Goal: Task Accomplishment & Management: Use online tool/utility

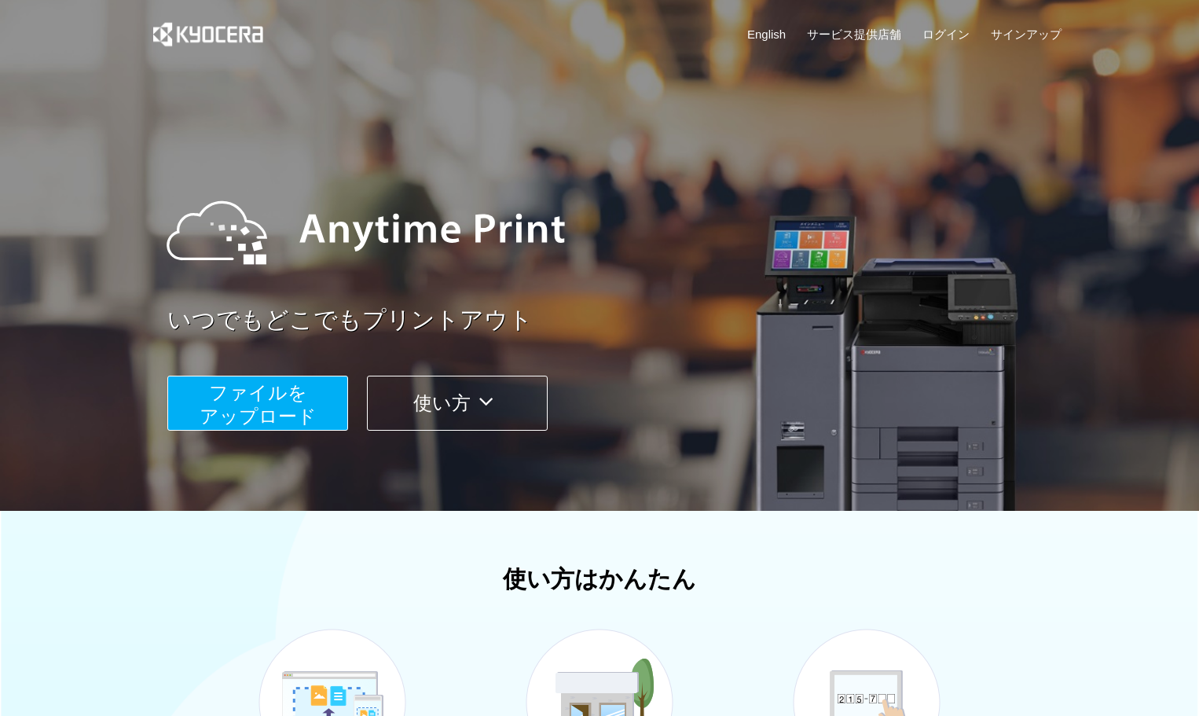
click at [309, 398] on button "ファイルを ​​アップロード" at bounding box center [257, 403] width 181 height 55
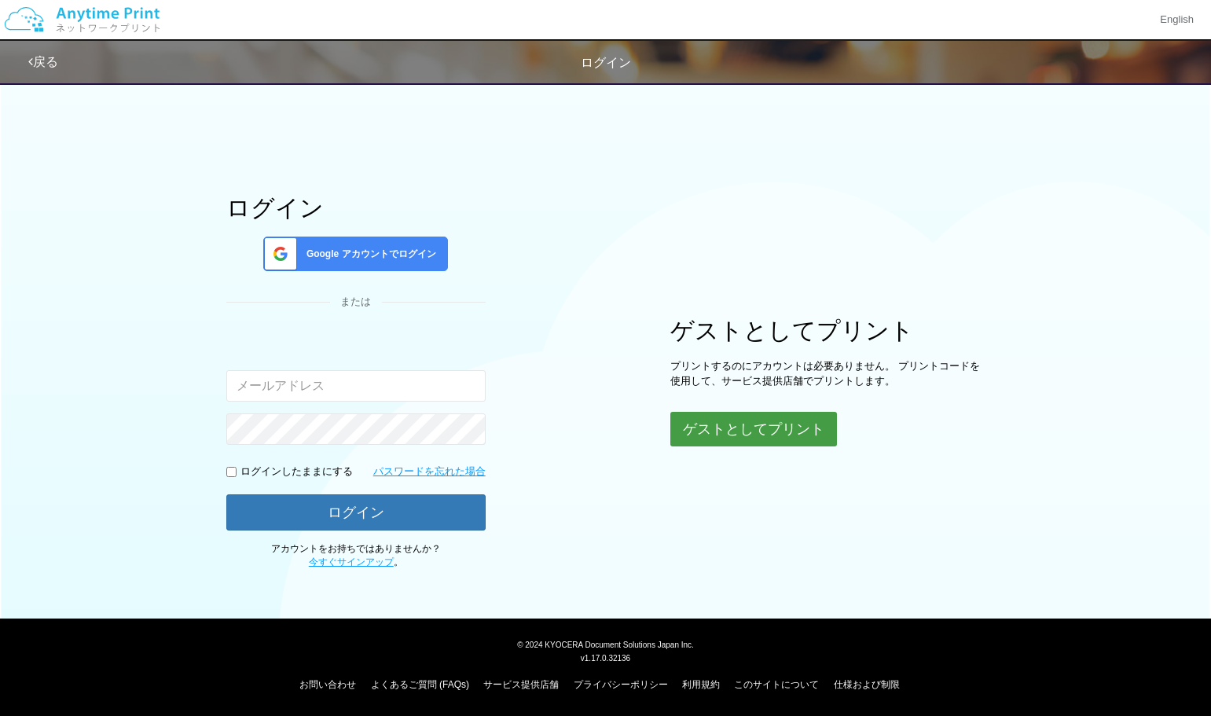
click at [742, 424] on button "ゲストとしてプリント" at bounding box center [753, 429] width 167 height 35
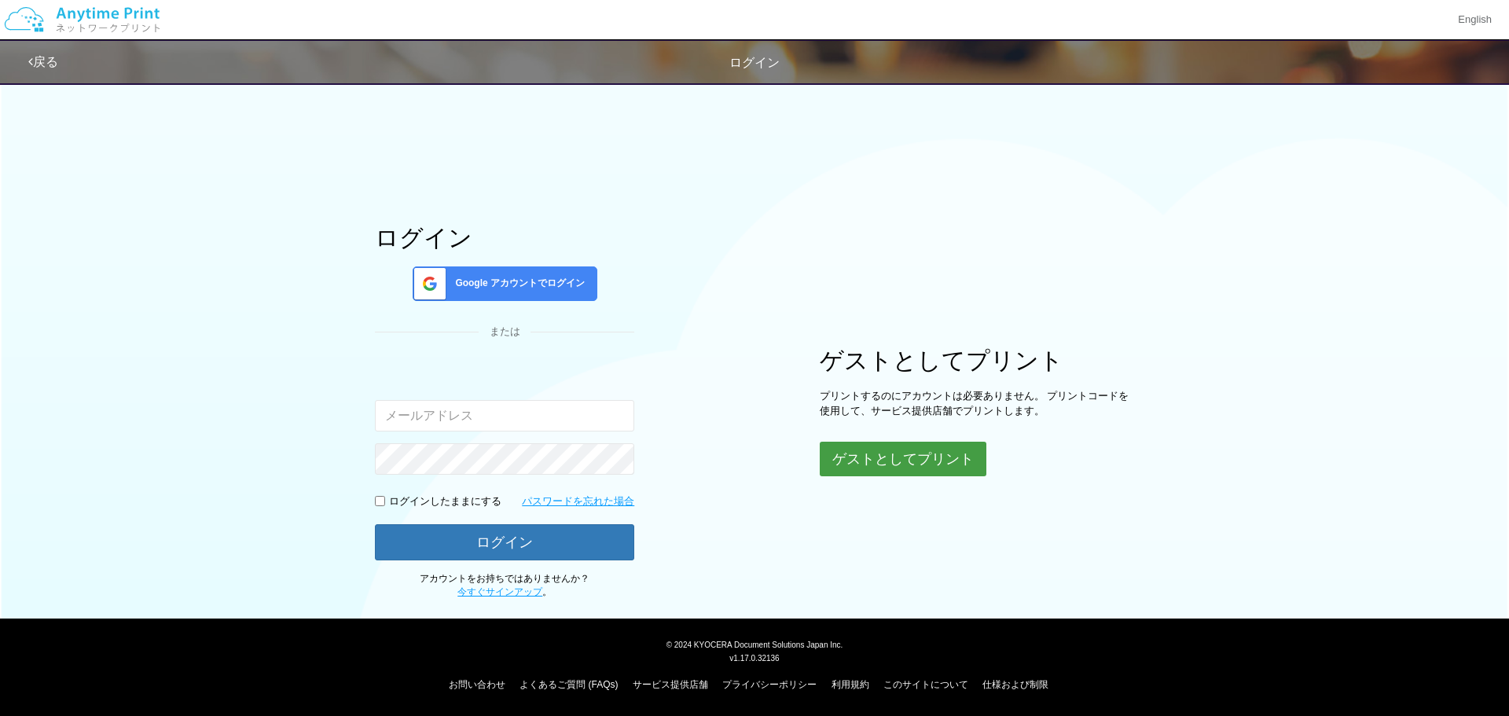
click at [946, 470] on button "ゲストとしてプリント" at bounding box center [903, 459] width 167 height 35
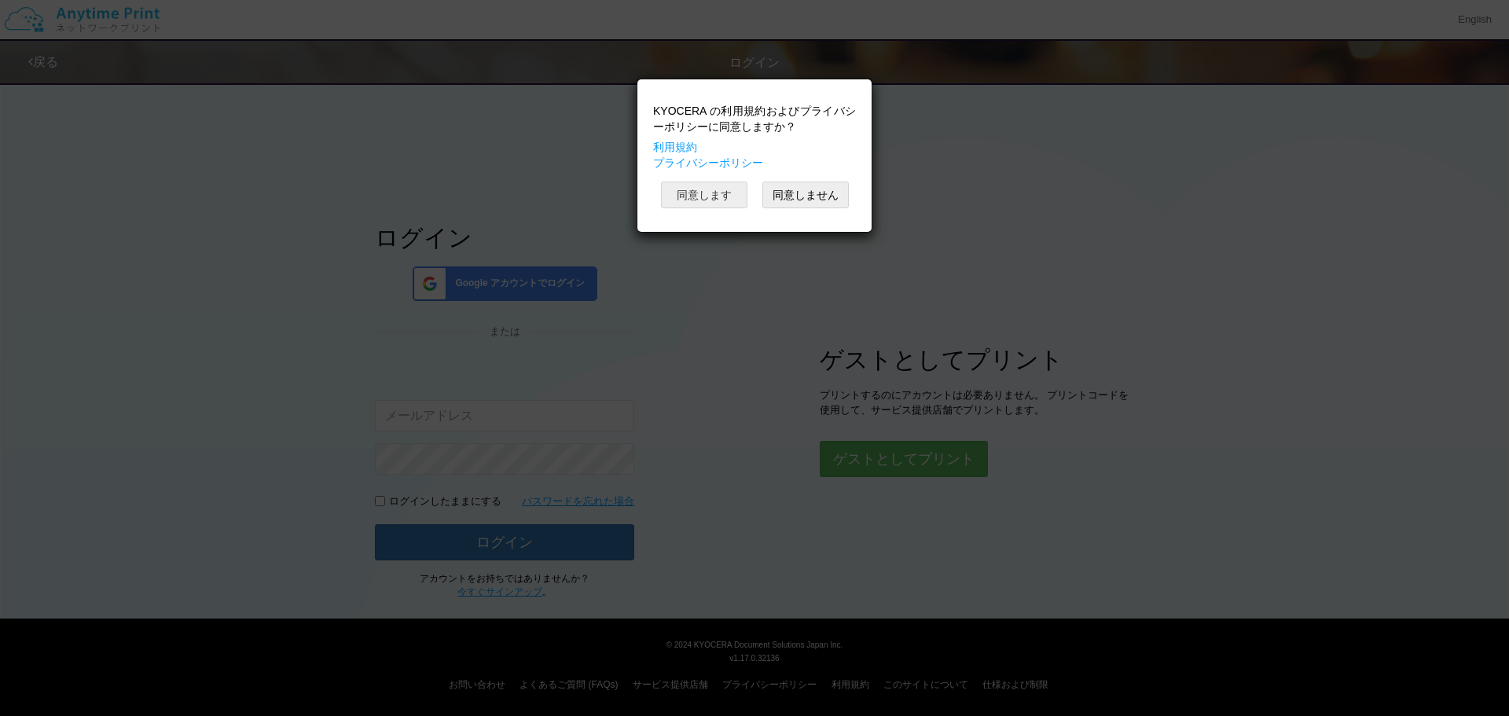
click at [719, 205] on button "同意します" at bounding box center [704, 195] width 86 height 27
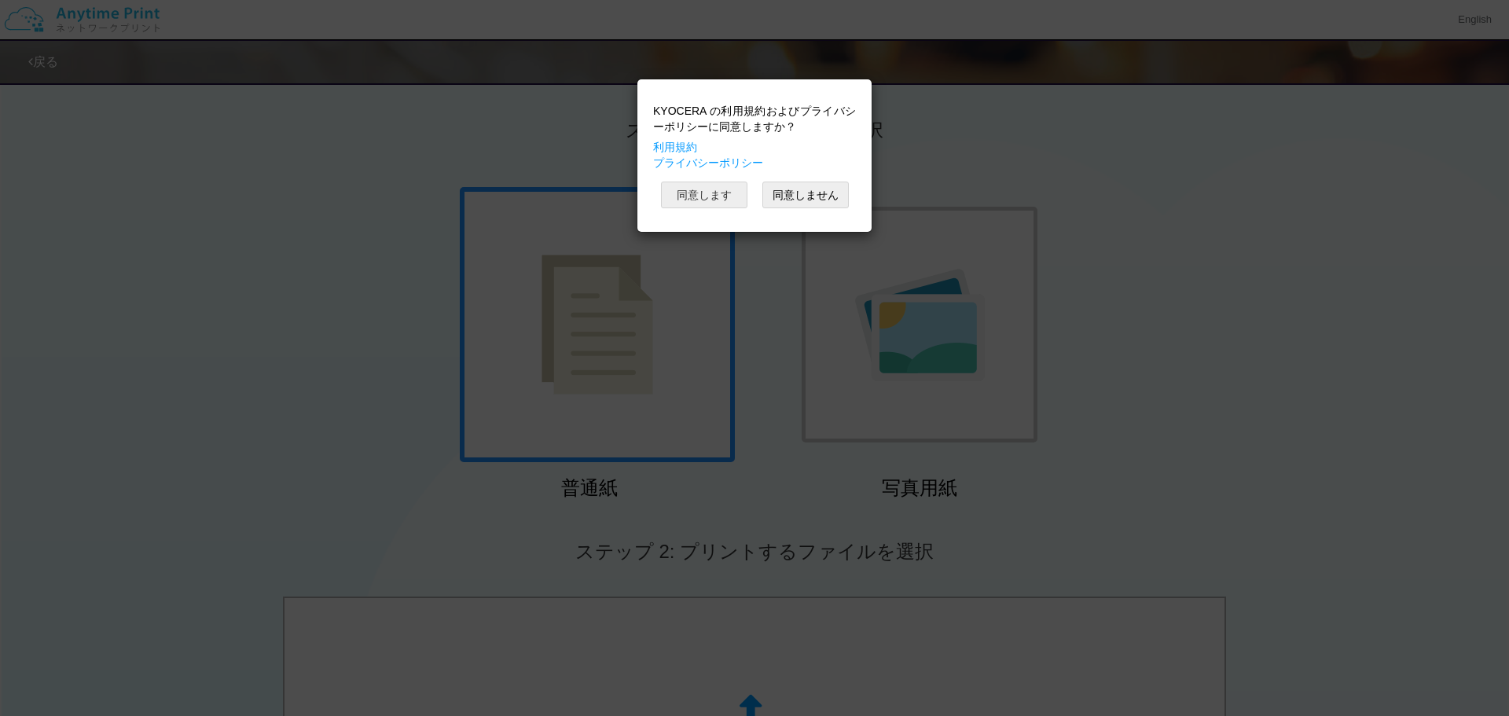
click at [709, 205] on button "同意します" at bounding box center [704, 195] width 86 height 27
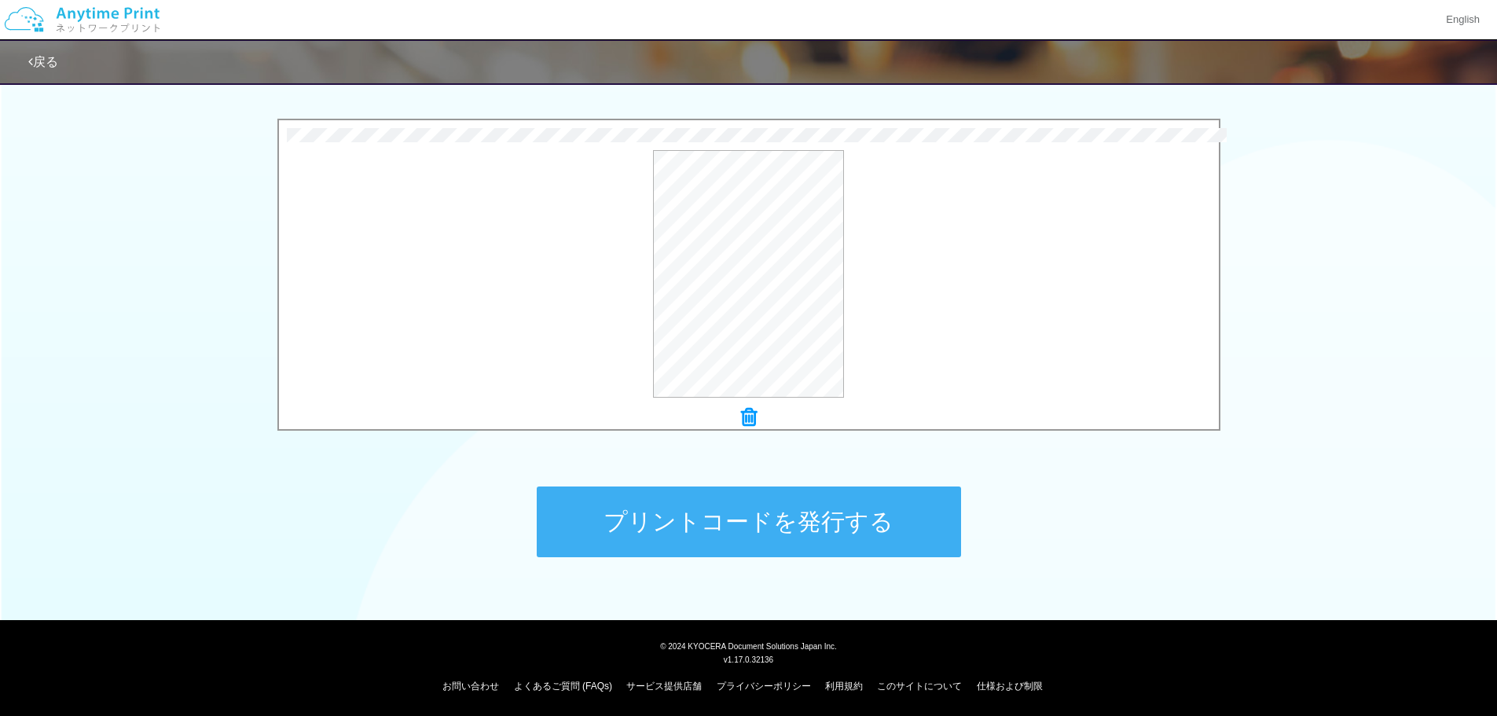
scroll to position [479, 0]
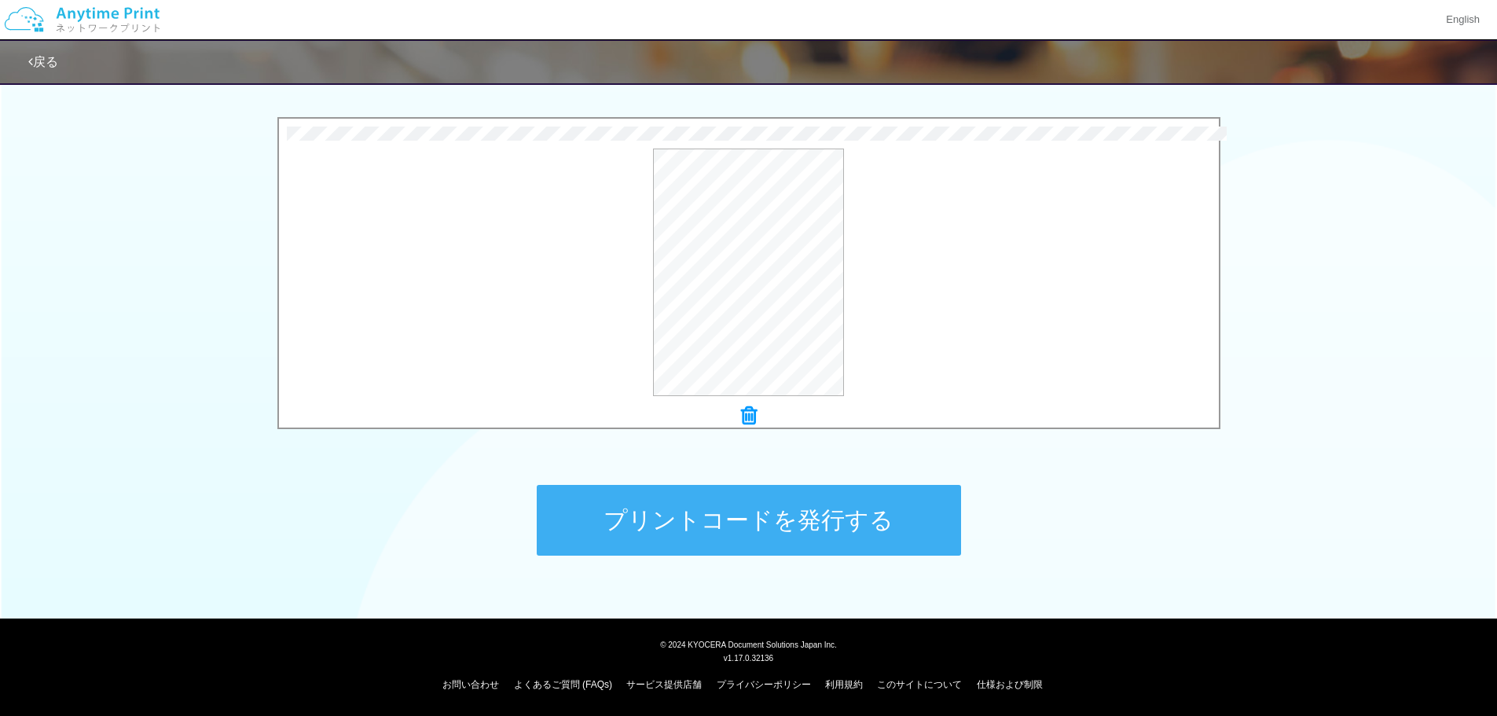
click at [687, 509] on button "プリントコードを発行する" at bounding box center [749, 520] width 424 height 71
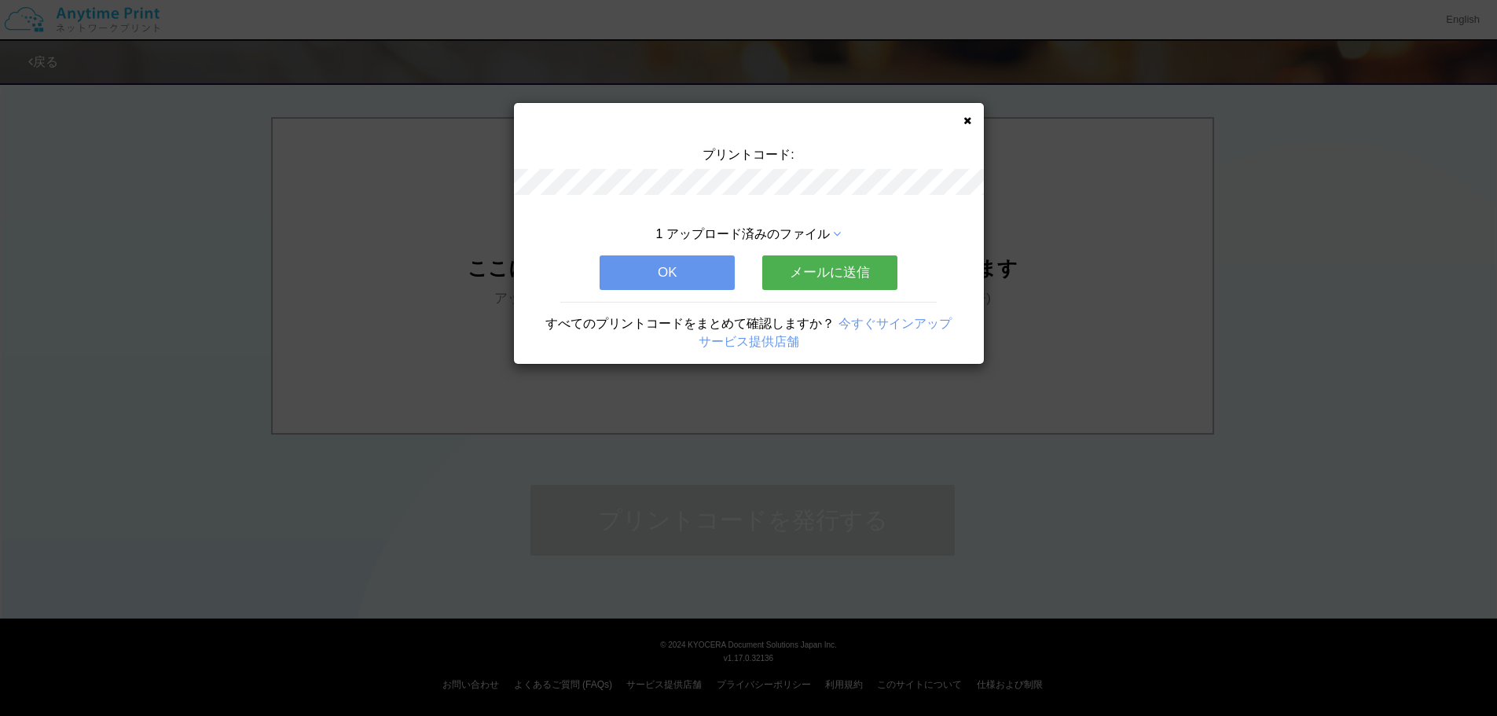
scroll to position [0, 0]
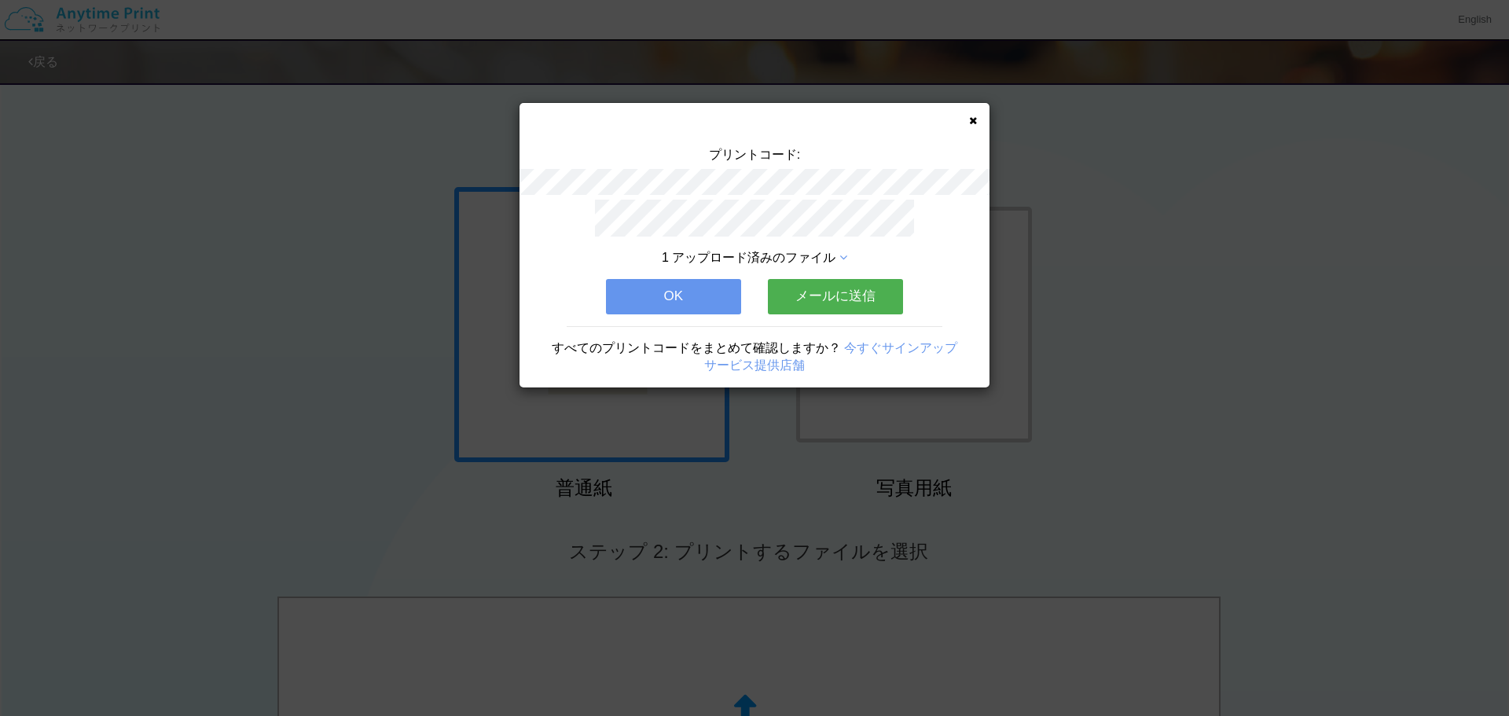
click at [977, 120] on div "プリントコード: 1 アップロード済みのファイル OK メールに送信 すべてのプリントコードをまとめて確認しますか？ 今すぐサインアップ サービス提供店舗" at bounding box center [754, 245] width 470 height 284
click at [974, 119] on icon at bounding box center [973, 121] width 8 height 10
